Goal: Task Accomplishment & Management: Use online tool/utility

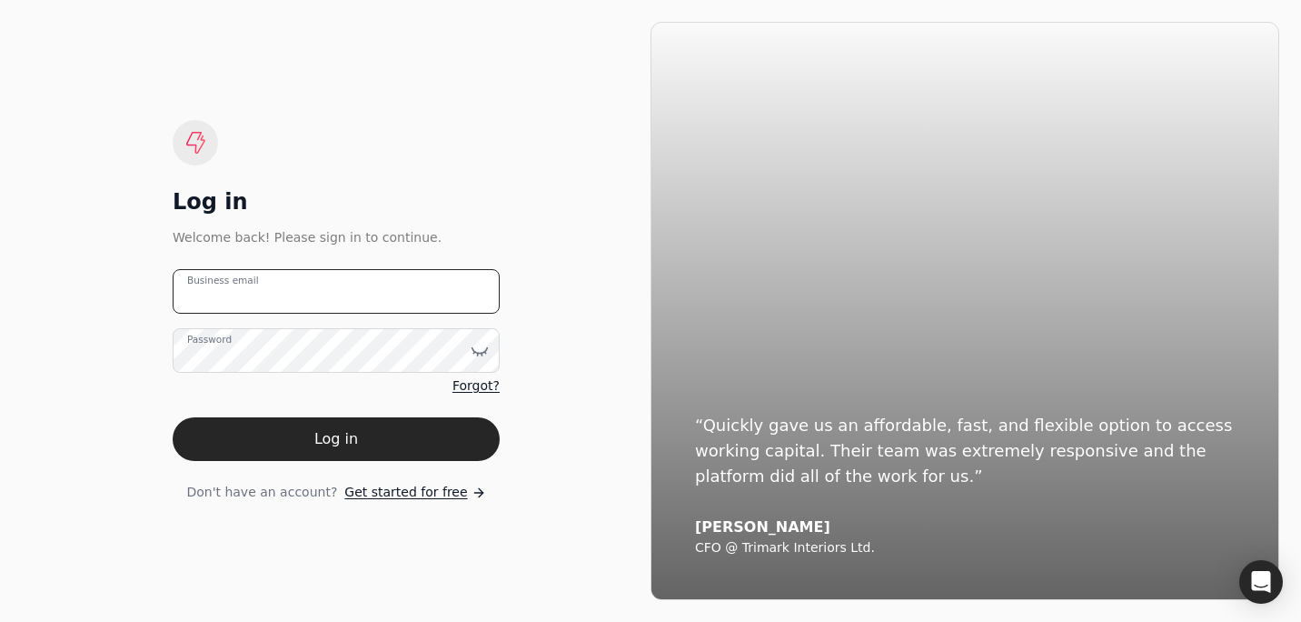
type email "[PERSON_NAME][EMAIL_ADDRESS][DOMAIN_NAME]"
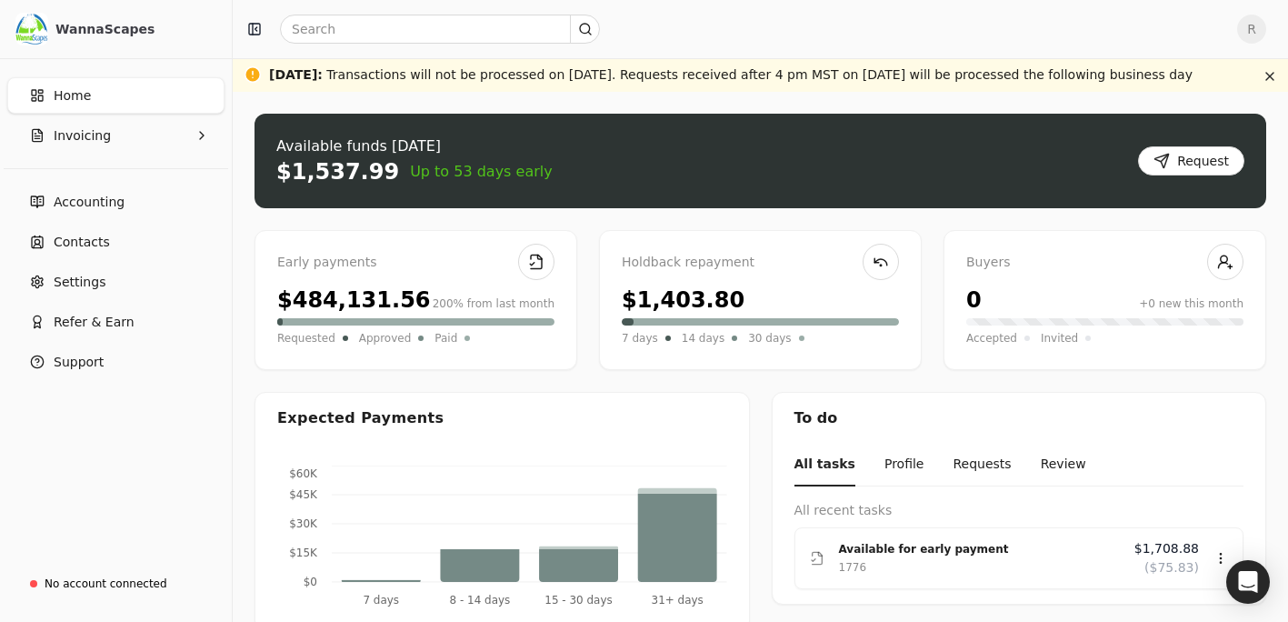
click at [345, 179] on div "$1,537.99" at bounding box center [337, 171] width 123 height 29
click at [1190, 159] on button "Request" at bounding box center [1191, 160] width 106 height 29
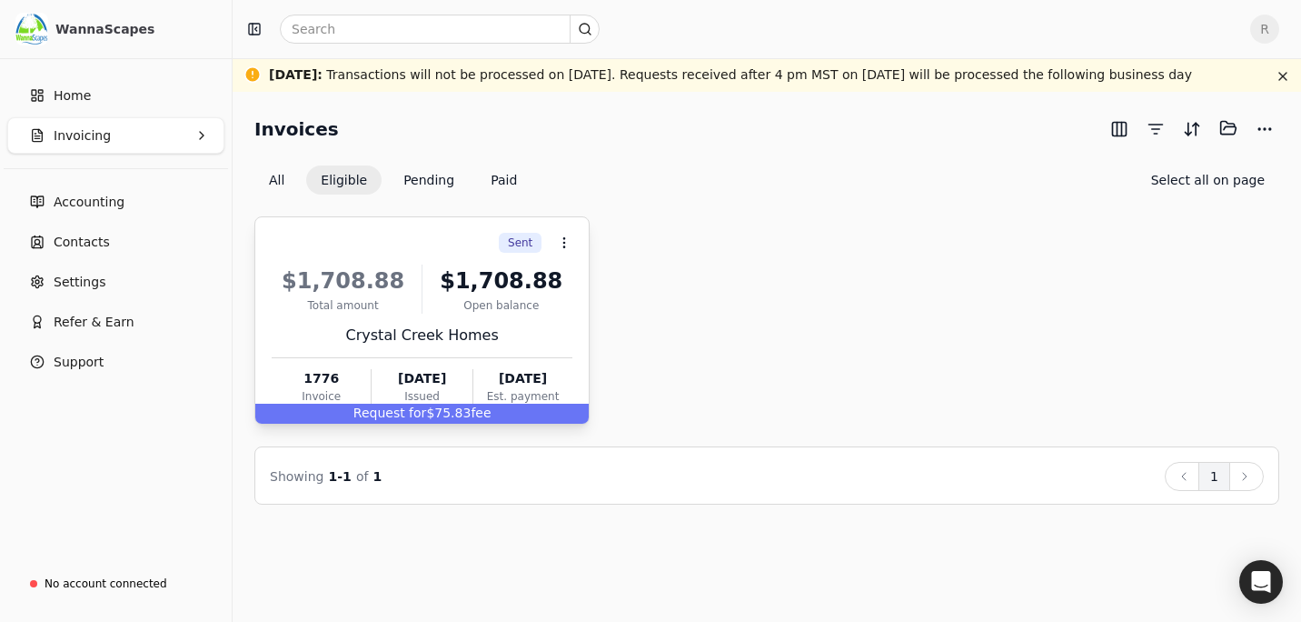
click at [411, 304] on div "Total amount" at bounding box center [343, 305] width 143 height 16
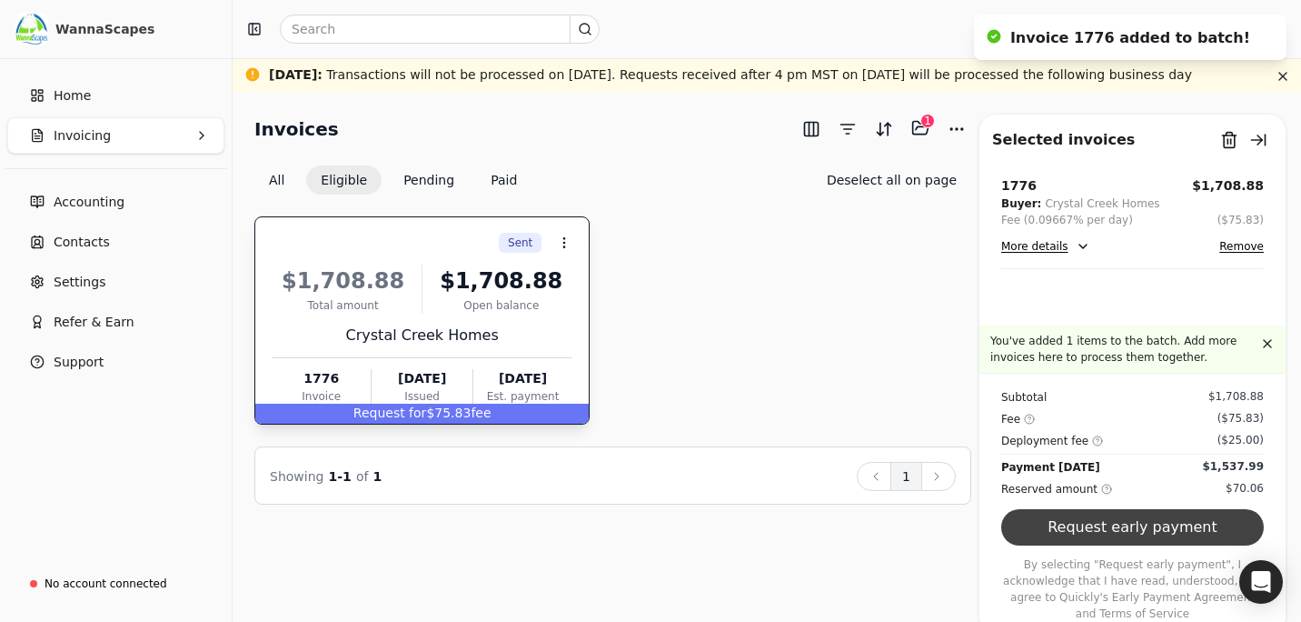
click at [1143, 543] on button "Request early payment" at bounding box center [1132, 527] width 263 height 36
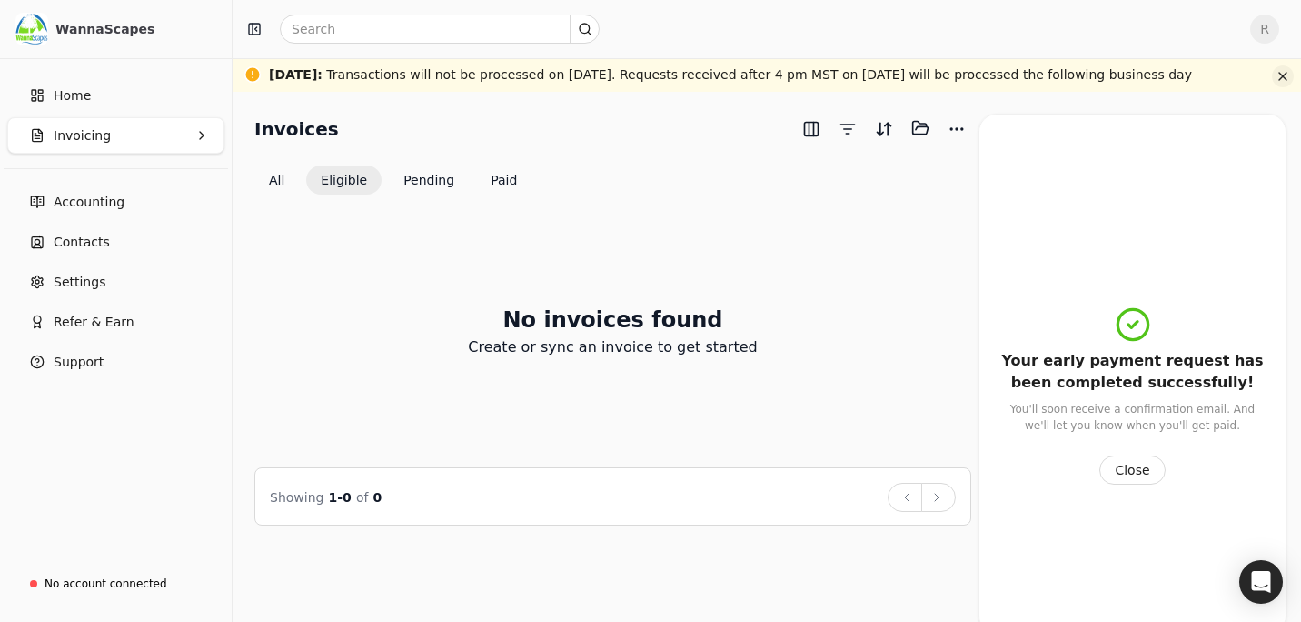
click at [1283, 76] on button "button" at bounding box center [1283, 76] width 22 height 22
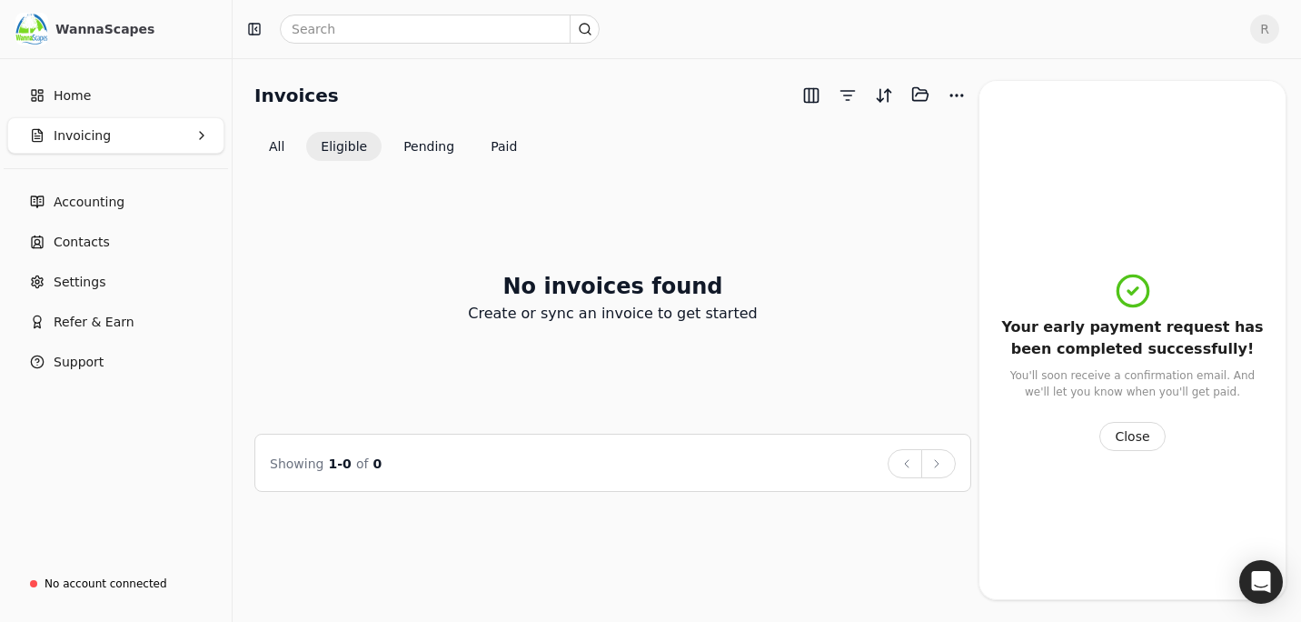
click at [737, 342] on div "No invoices found Create or sync an invoice to get started" at bounding box center [612, 297] width 717 height 229
